Goal: Task Accomplishment & Management: Complete application form

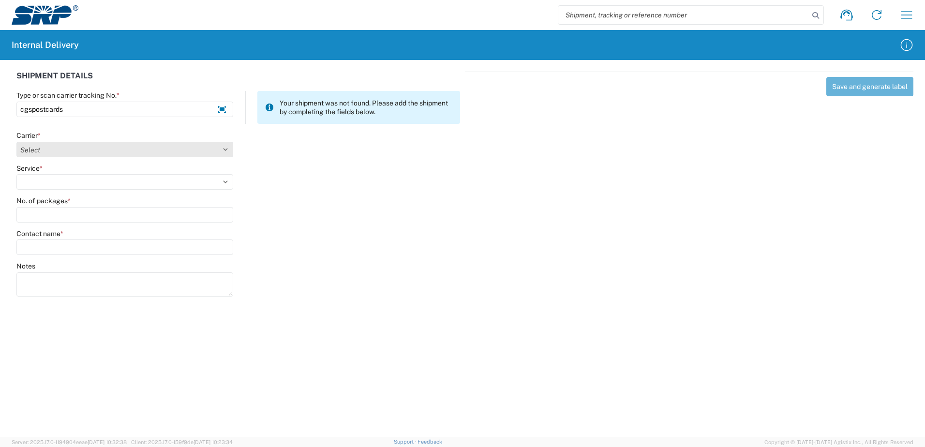
type input "cgspostcards"
click at [130, 150] on select "Select Amazon Logistics ATI Trucking BC Dimerco Logistics Empire Southwest FedE…" at bounding box center [124, 149] width 217 height 15
select select "18714"
click at [16, 142] on select "Select Amazon Logistics ATI Trucking BC Dimerco Logistics Empire Southwest FedE…" at bounding box center [124, 149] width 217 height 15
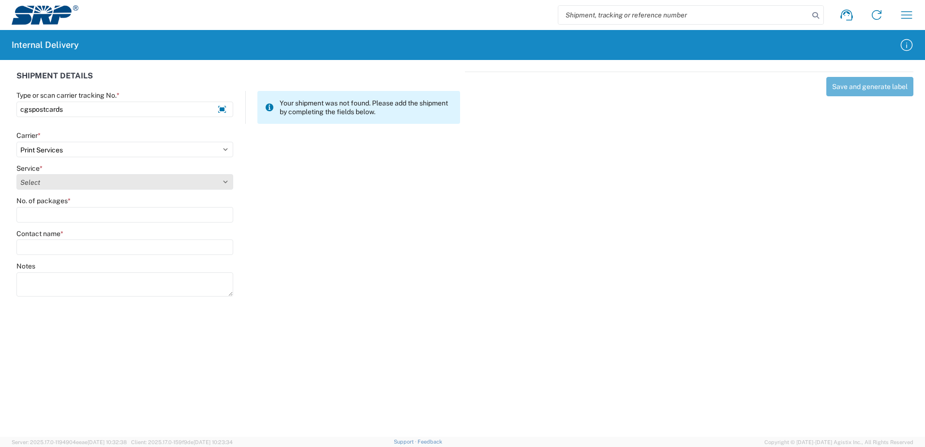
click at [68, 181] on select "Select Ground Inter-office" at bounding box center [124, 181] width 217 height 15
select select "35764"
click at [16, 174] on select "Select Ground Inter-office" at bounding box center [124, 181] width 217 height 15
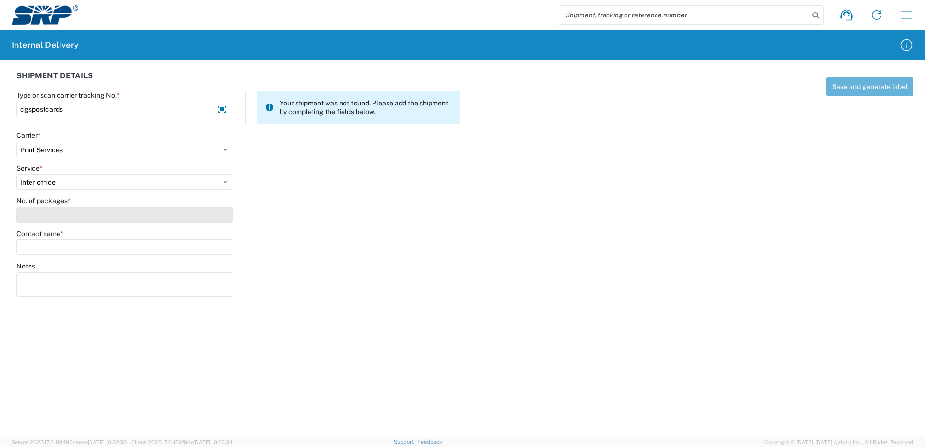
click at [63, 218] on input "No. of packages *" at bounding box center [124, 214] width 217 height 15
type input "1"
click at [66, 250] on input "Contact name *" at bounding box center [124, 246] width 217 height 15
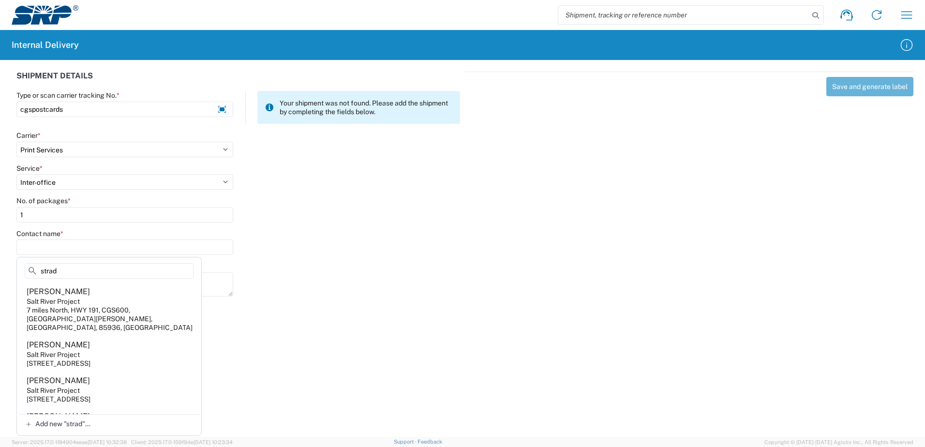
scroll to position [290, 0]
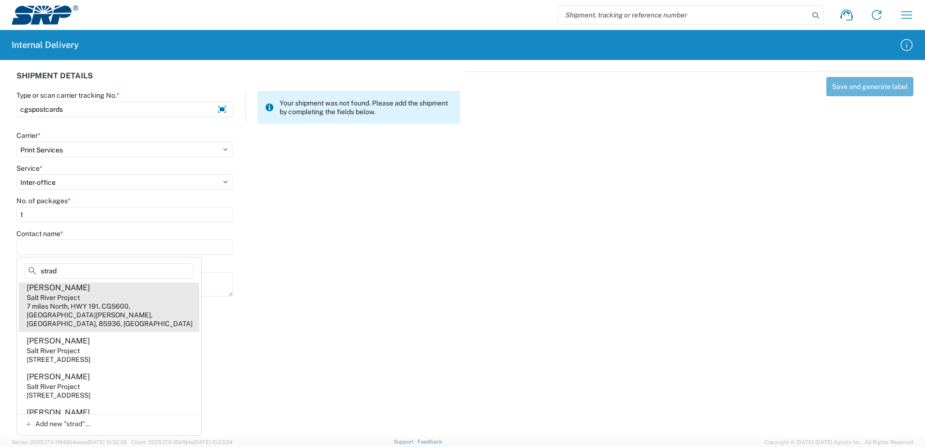
type input "strad"
click at [67, 296] on div "Salt River Project" at bounding box center [53, 297] width 53 height 9
type input "[PERSON_NAME]"
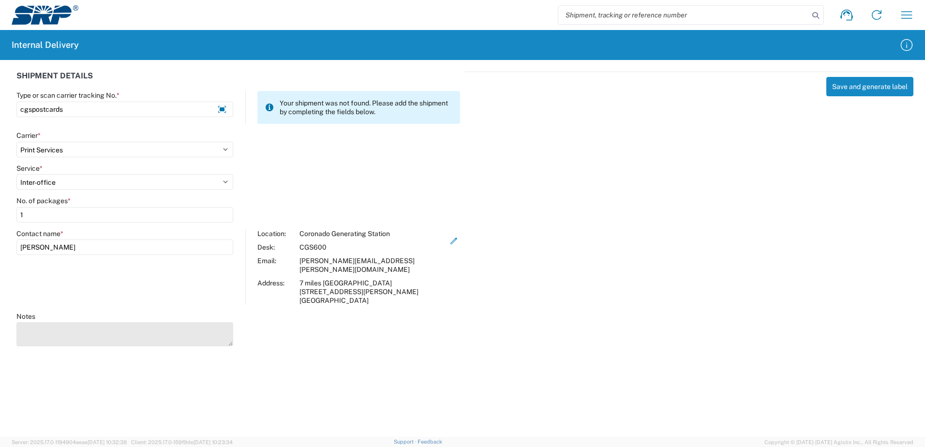
click at [111, 322] on textarea "Notes" at bounding box center [124, 334] width 217 height 24
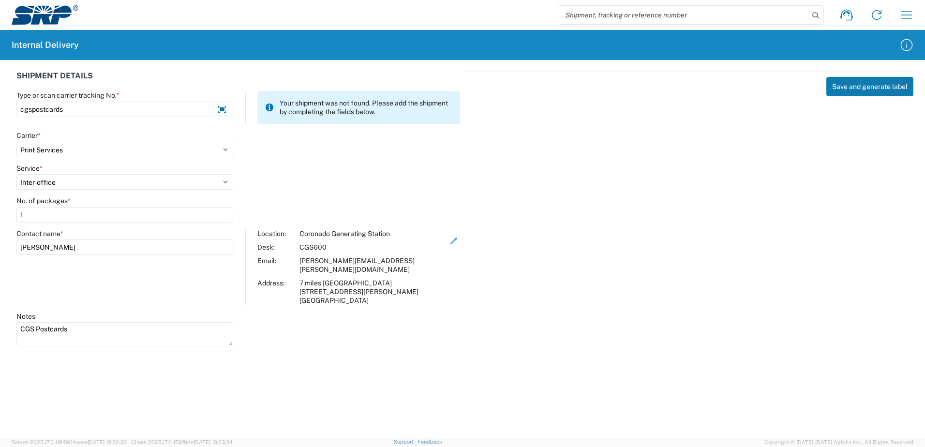
type textarea "CGS Postcards"
click at [878, 82] on button "Save and generate label" at bounding box center [869, 86] width 87 height 19
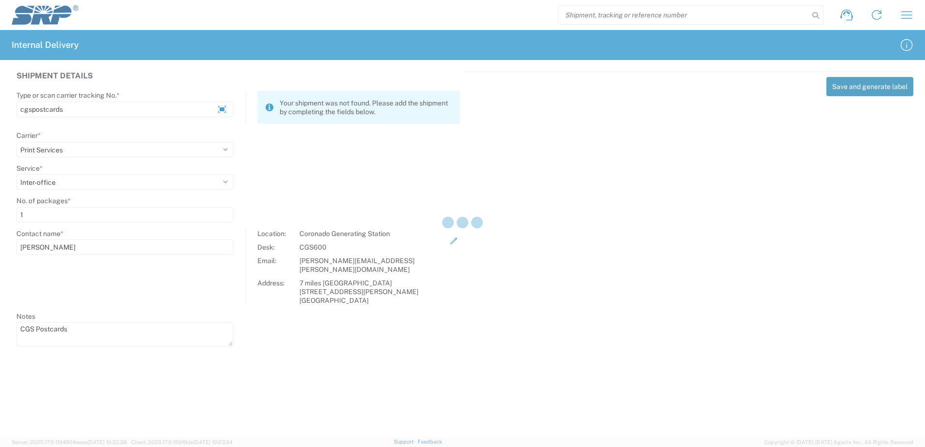
select select
